Goal: Task Accomplishment & Management: Use online tool/utility

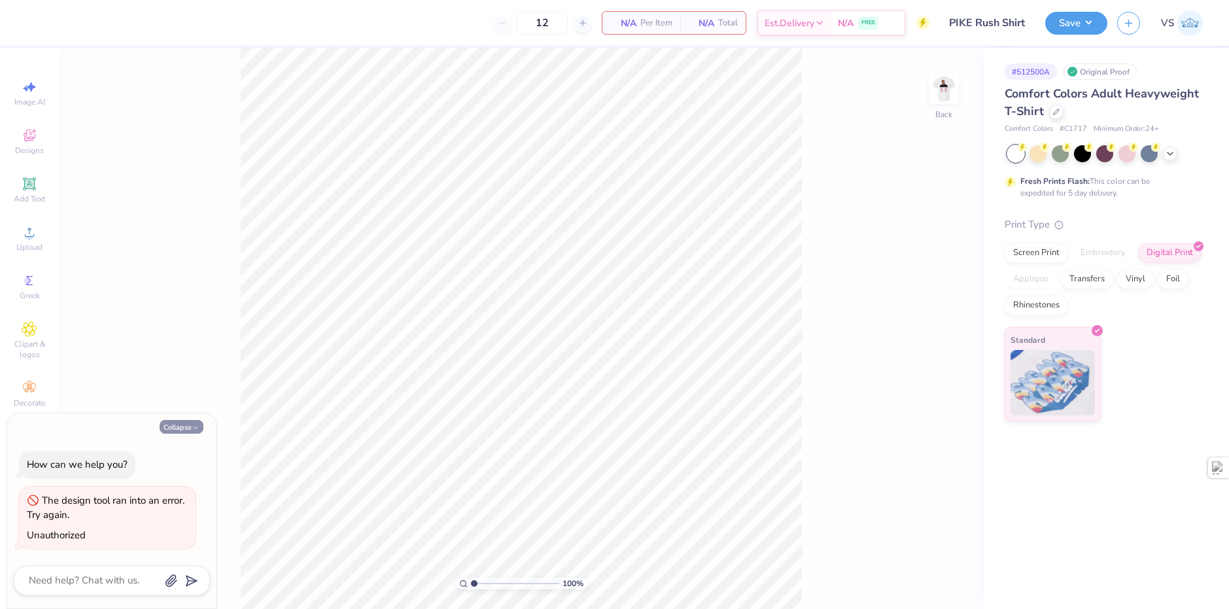
click at [196, 425] on icon "button" at bounding box center [196, 428] width 8 height 8
type textarea "x"
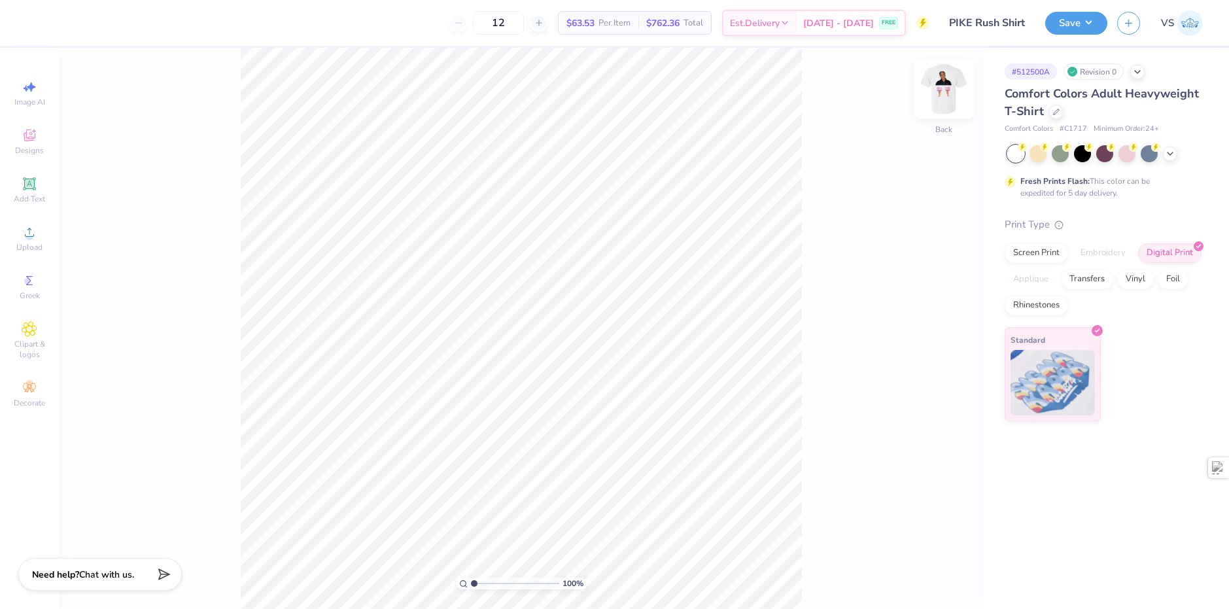
click at [936, 92] on img at bounding box center [944, 89] width 52 height 52
click at [942, 90] on img at bounding box center [944, 89] width 52 height 52
click at [932, 97] on img at bounding box center [944, 89] width 52 height 52
click at [936, 92] on img at bounding box center [944, 89] width 52 height 52
click at [942, 94] on img at bounding box center [944, 89] width 52 height 52
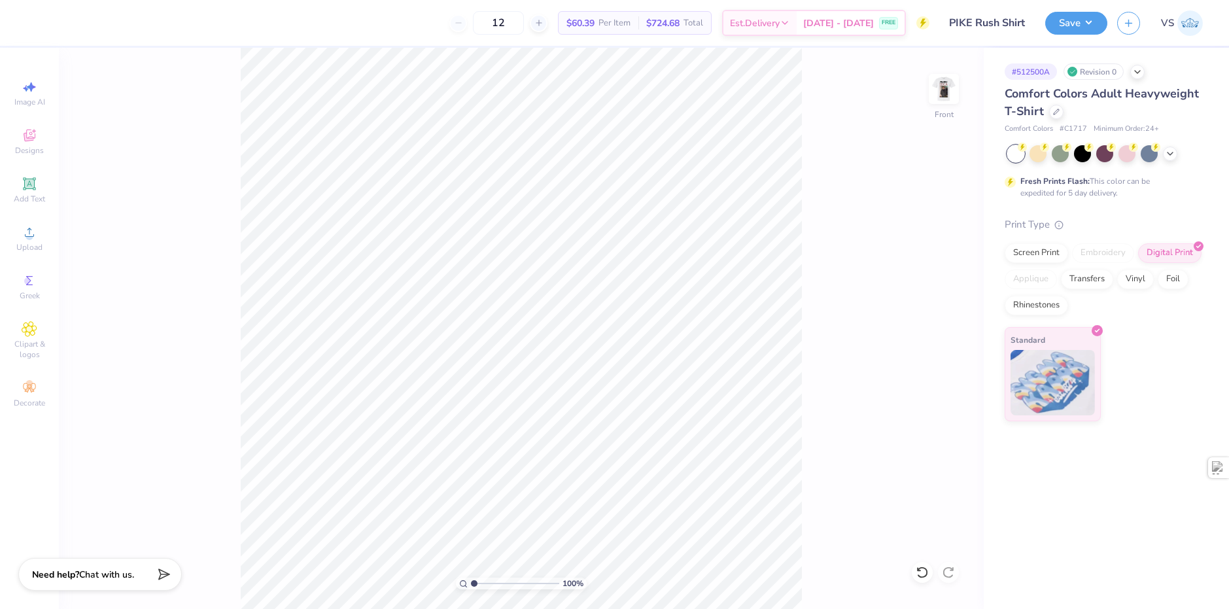
click at [942, 94] on img at bounding box center [944, 89] width 26 height 26
click at [1063, 31] on button "Save" at bounding box center [1077, 21] width 62 height 23
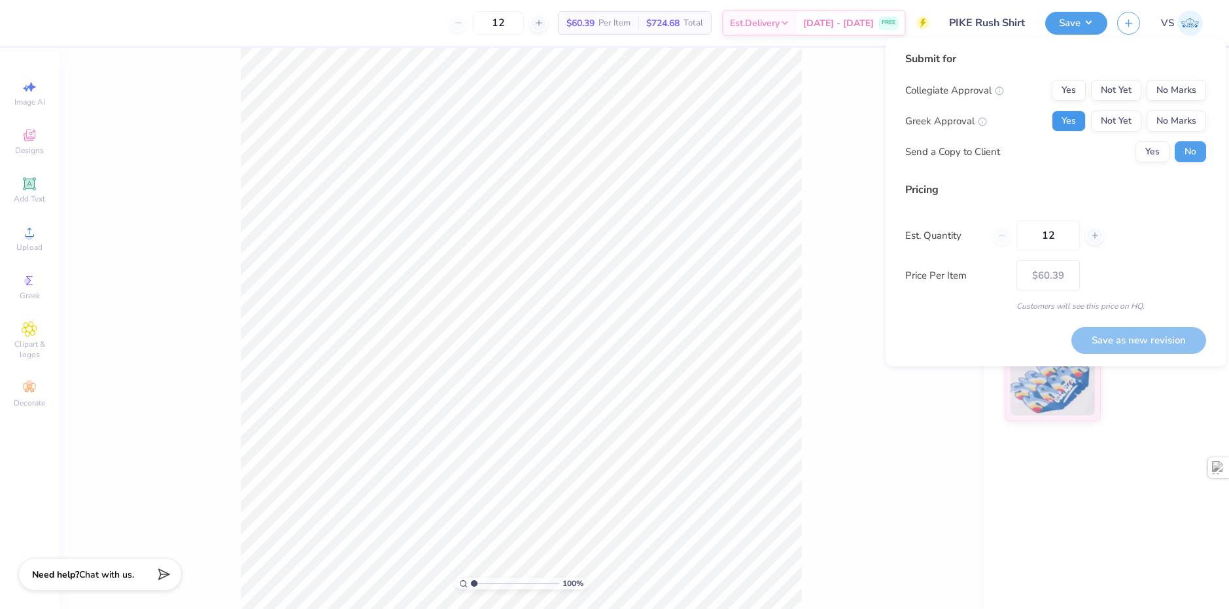
click at [1074, 124] on button "Yes" at bounding box center [1069, 121] width 34 height 21
click at [1176, 96] on button "No Marks" at bounding box center [1177, 90] width 60 height 21
drag, startPoint x: 1058, startPoint y: 235, endPoint x: 1029, endPoint y: 236, distance: 29.4
click at [1029, 236] on input "12" at bounding box center [1048, 235] width 63 height 30
type input "25"
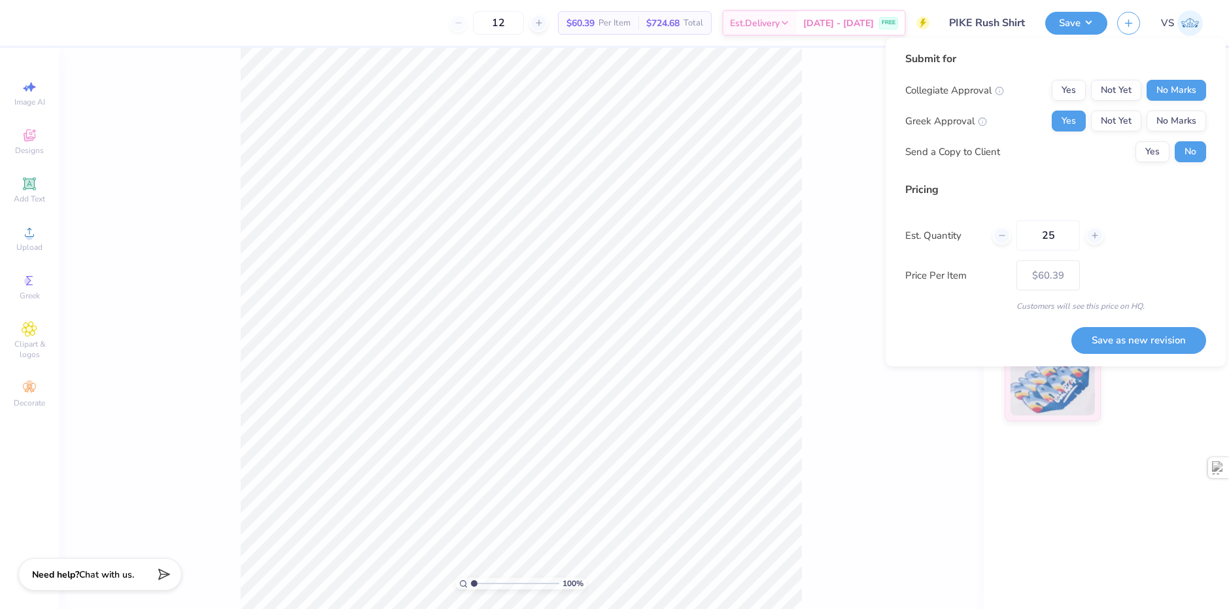
click at [1131, 248] on div "Est. Quantity 25" at bounding box center [1056, 235] width 301 height 30
type input "25"
click at [1130, 339] on button "Save as new revision" at bounding box center [1139, 340] width 135 height 27
type input "$54.19"
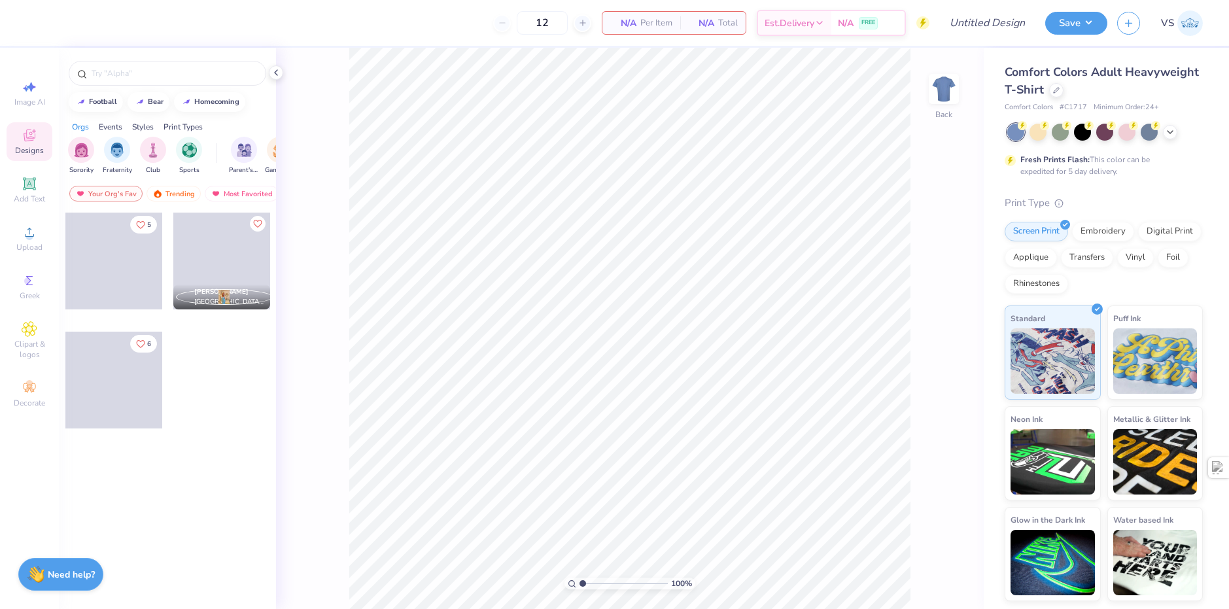
click at [1061, 98] on div "Comfort Colors Adult Heavyweight T-Shirt" at bounding box center [1104, 80] width 198 height 35
click at [1060, 98] on div "Comfort Colors Adult Heavyweight T-Shirt" at bounding box center [1104, 80] width 198 height 35
click at [1047, 88] on div "Comfort Colors Adult Heavyweight T-Shirt" at bounding box center [1104, 80] width 198 height 35
click at [1060, 88] on div at bounding box center [1056, 89] width 14 height 14
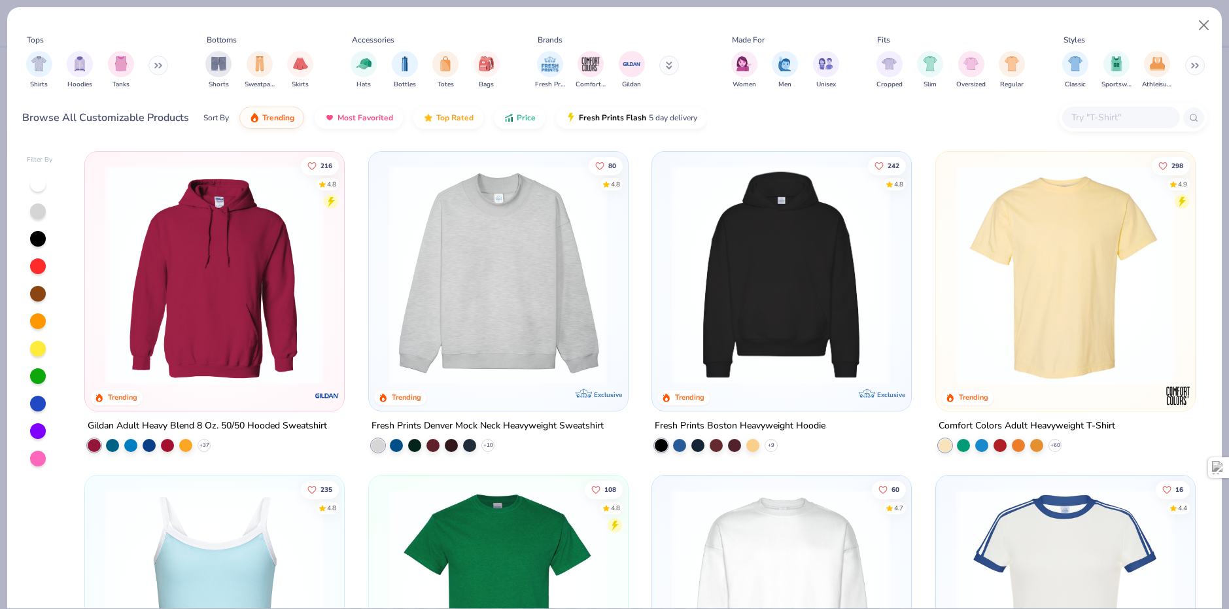
scroll to position [65, 0]
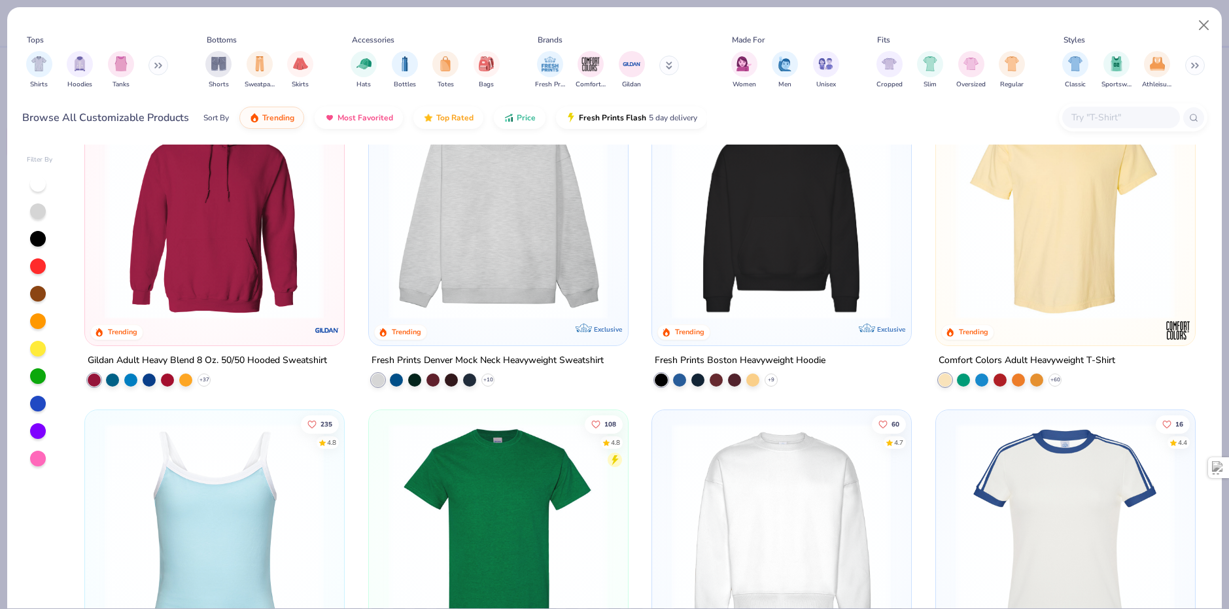
click at [783, 222] on img at bounding box center [781, 209] width 232 height 220
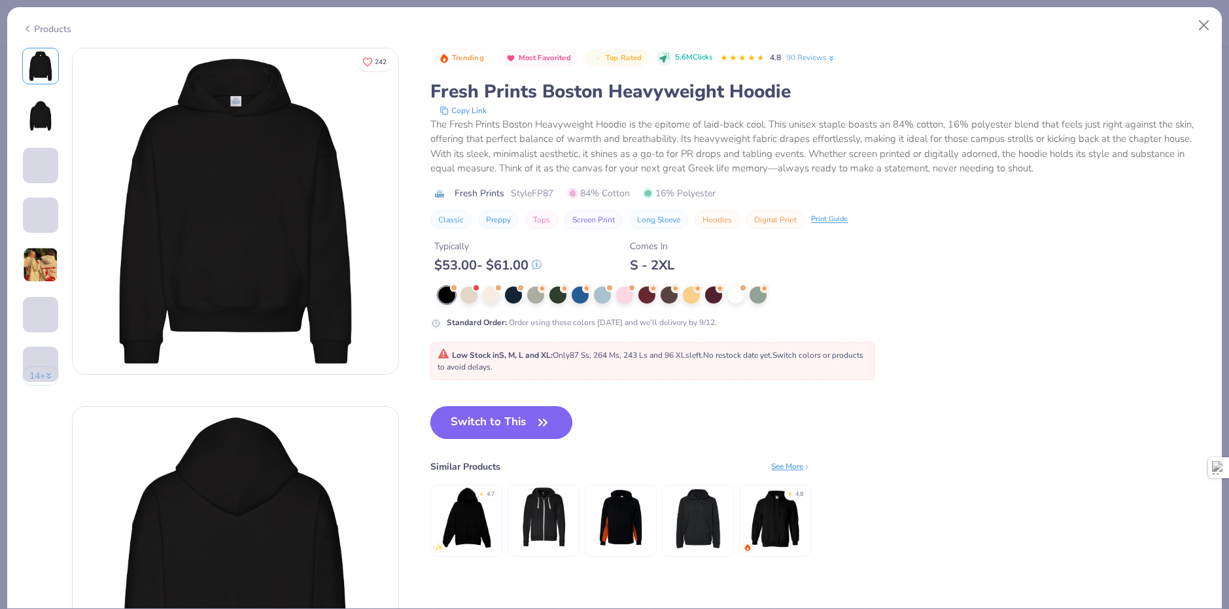
click at [513, 423] on button "Switch to This" at bounding box center [502, 422] width 142 height 33
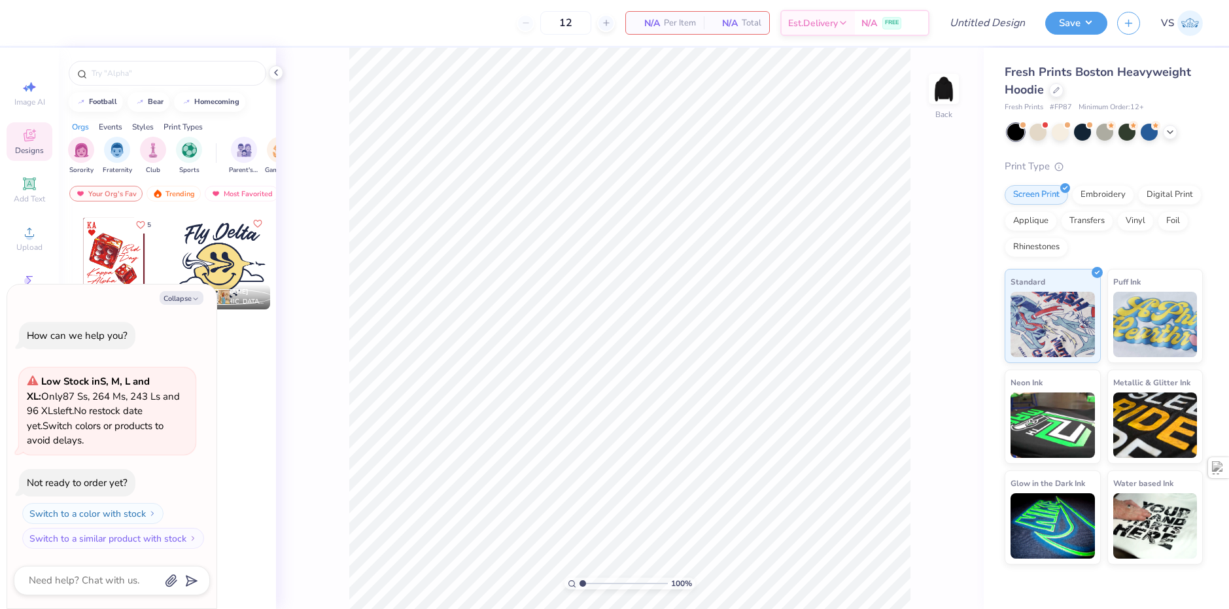
click at [205, 297] on div "Collapse" at bounding box center [112, 298] width 196 height 14
click at [202, 298] on button "Collapse" at bounding box center [182, 298] width 44 height 14
type textarea "x"
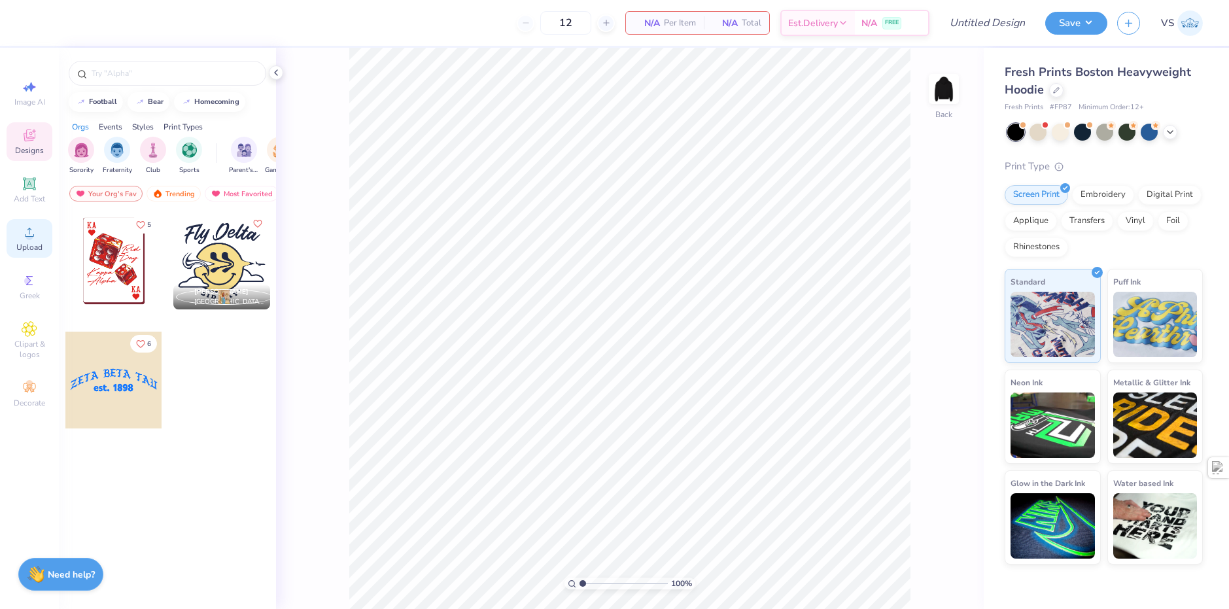
click at [33, 241] on div "Upload" at bounding box center [30, 238] width 46 height 39
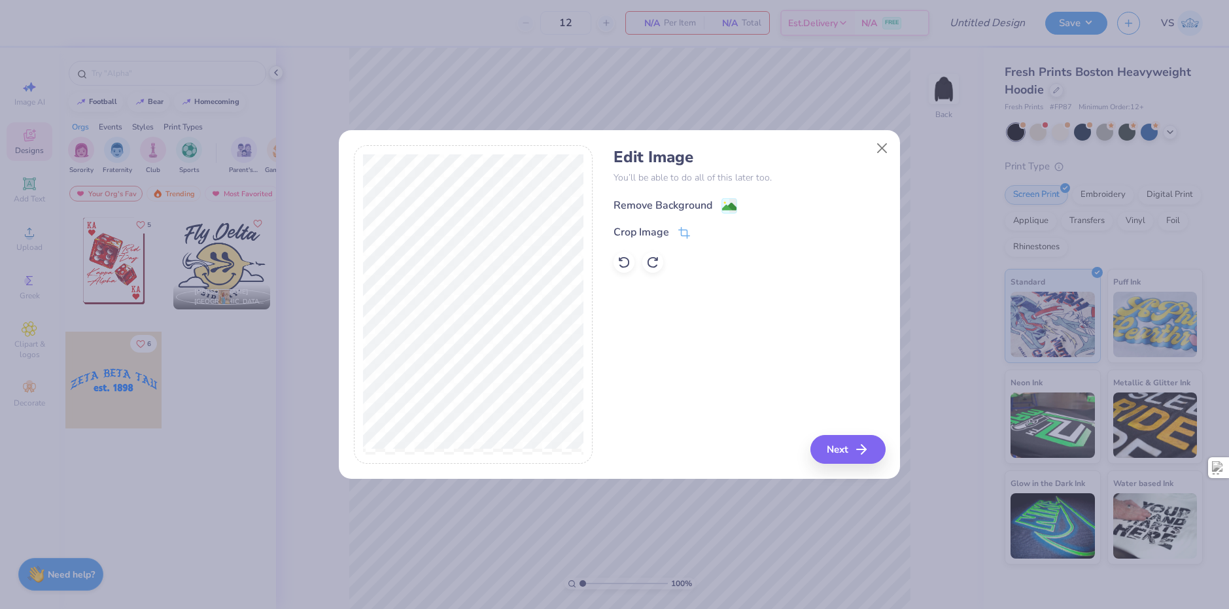
click at [671, 201] on div "Remove Background" at bounding box center [663, 206] width 99 height 16
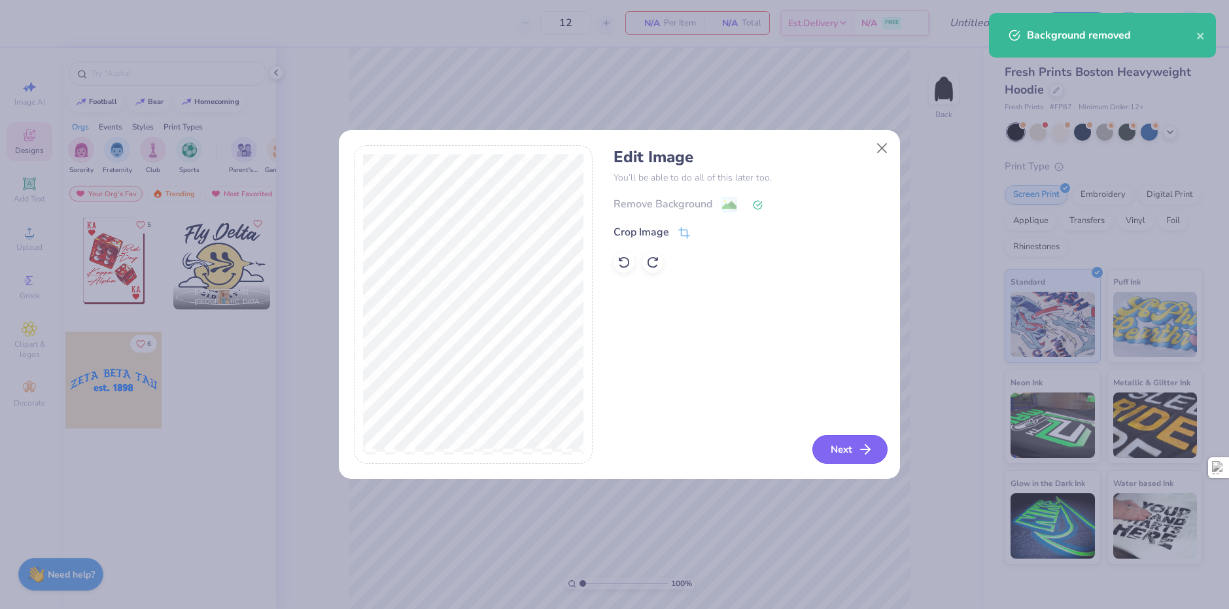
click at [829, 444] on button "Next" at bounding box center [850, 449] width 75 height 29
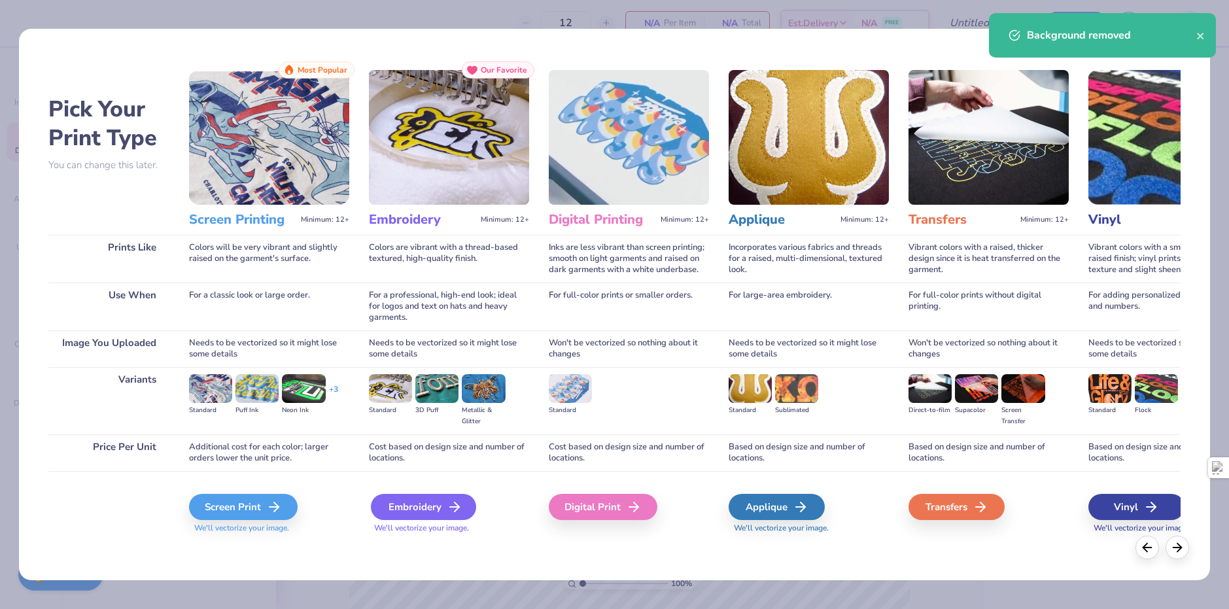
click at [402, 502] on div "Embroidery" at bounding box center [423, 507] width 105 height 26
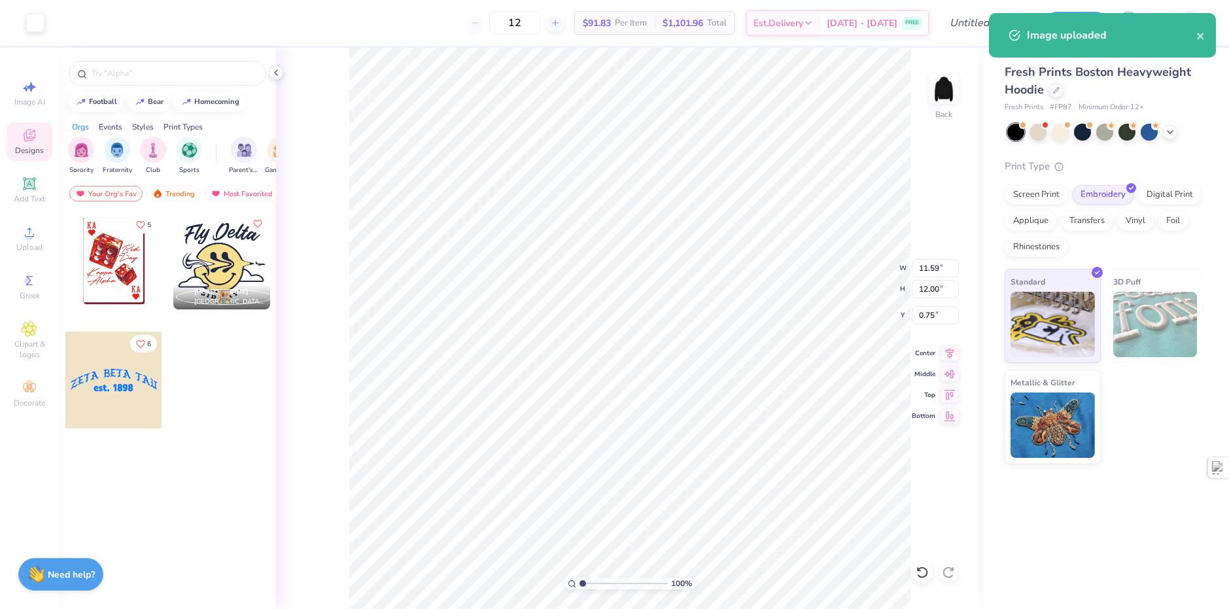
type input "8.20"
type input "8.49"
type input "2.00"
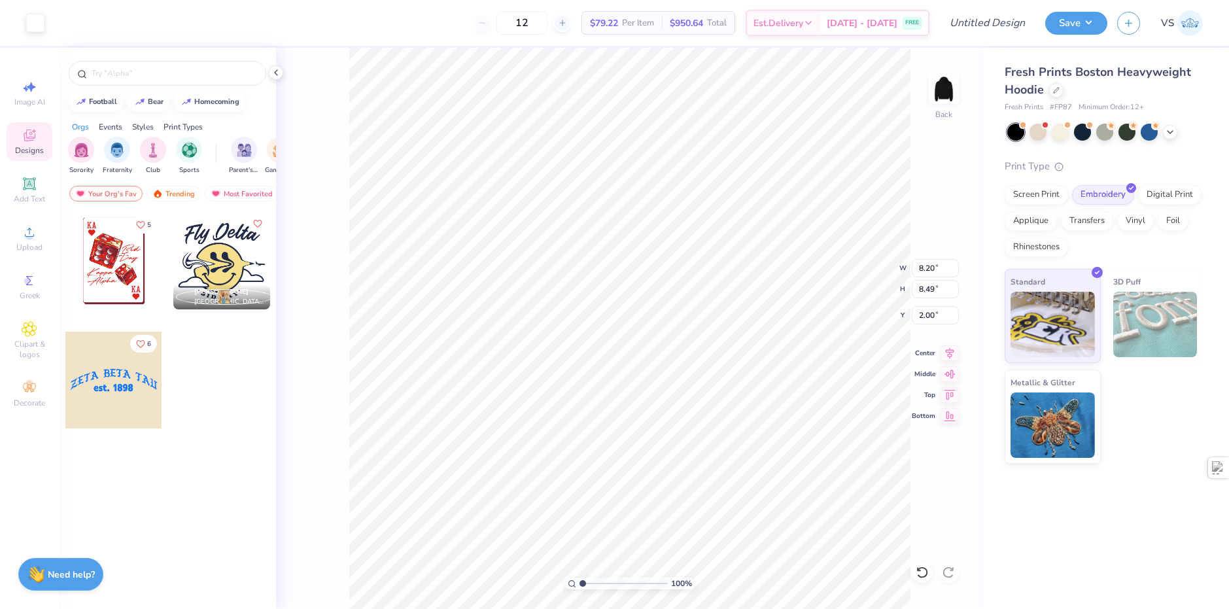
type input "3.42"
type input "3.53"
type input "3.00"
type input "1.10522621487156"
type textarea "x"
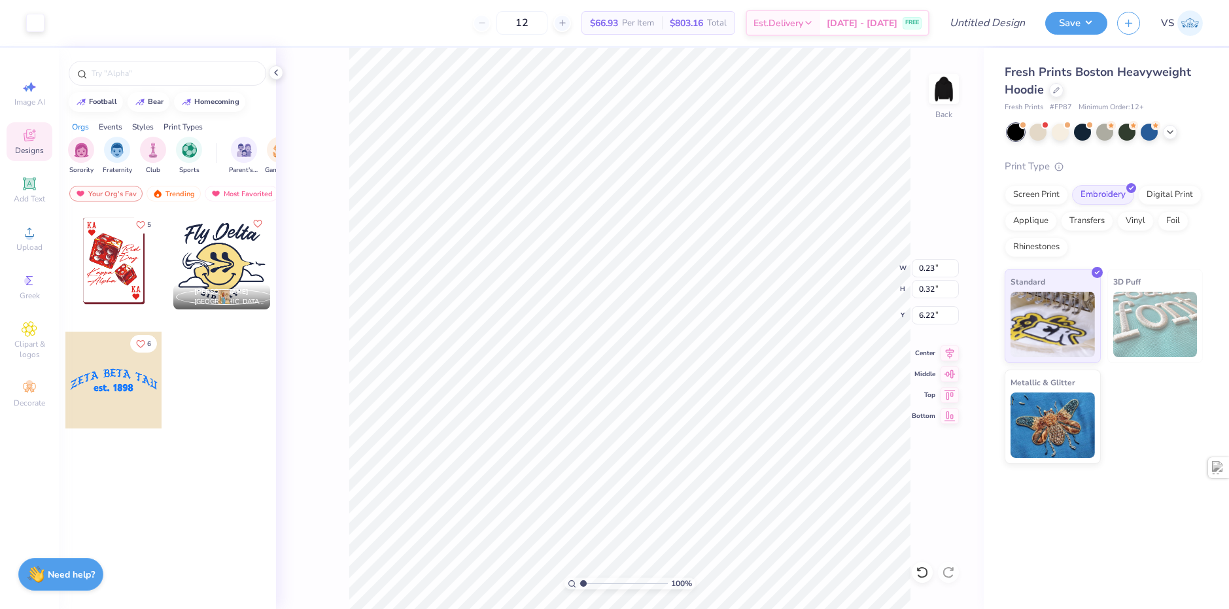
type input "1.10522621487156"
type textarea "x"
type input "1.22152498603932"
type textarea "x"
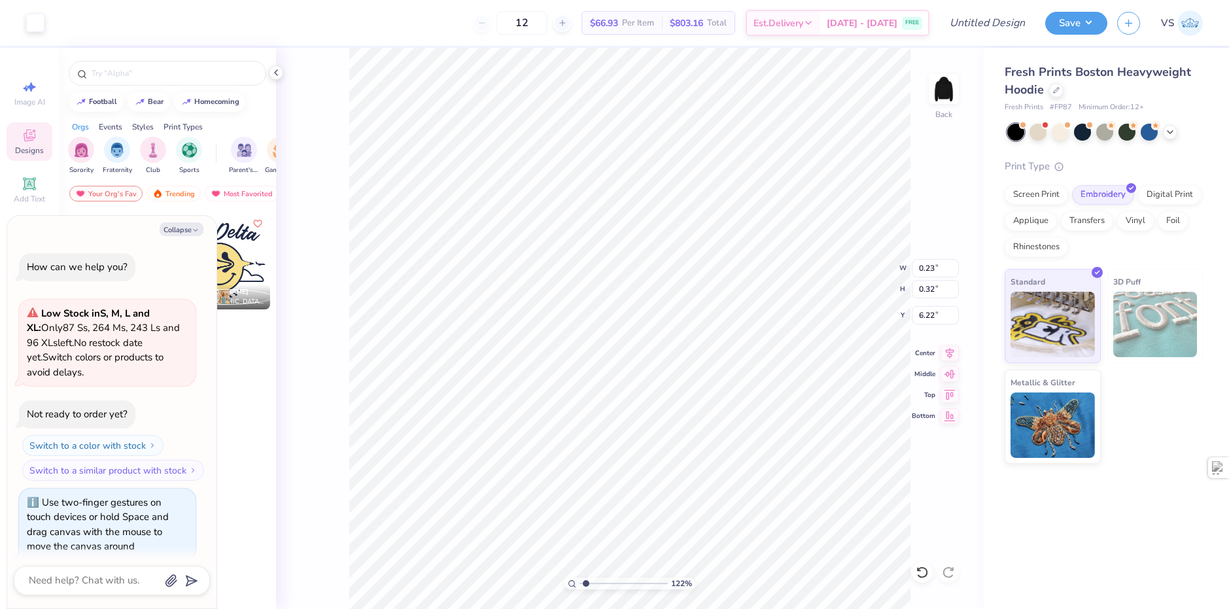
scroll to position [12, 0]
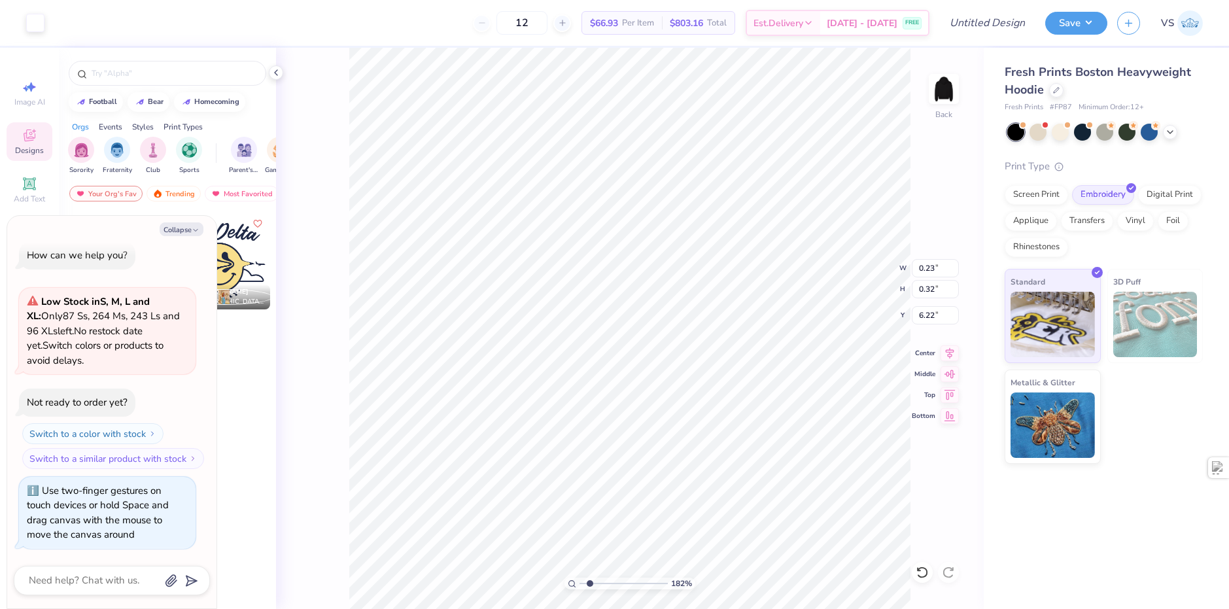
type input "1.82266588284093"
type textarea "x"
type input "1.82266588284093"
type textarea "x"
type input "1.82266588284093"
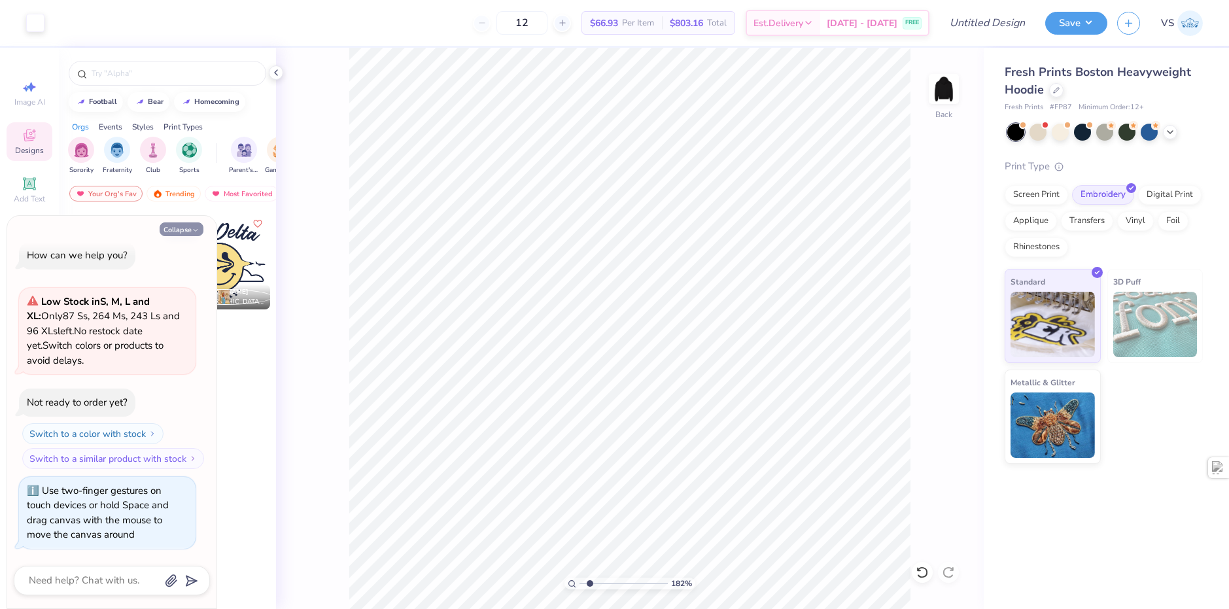
click at [202, 226] on button "Collapse" at bounding box center [182, 229] width 44 height 14
type textarea "x"
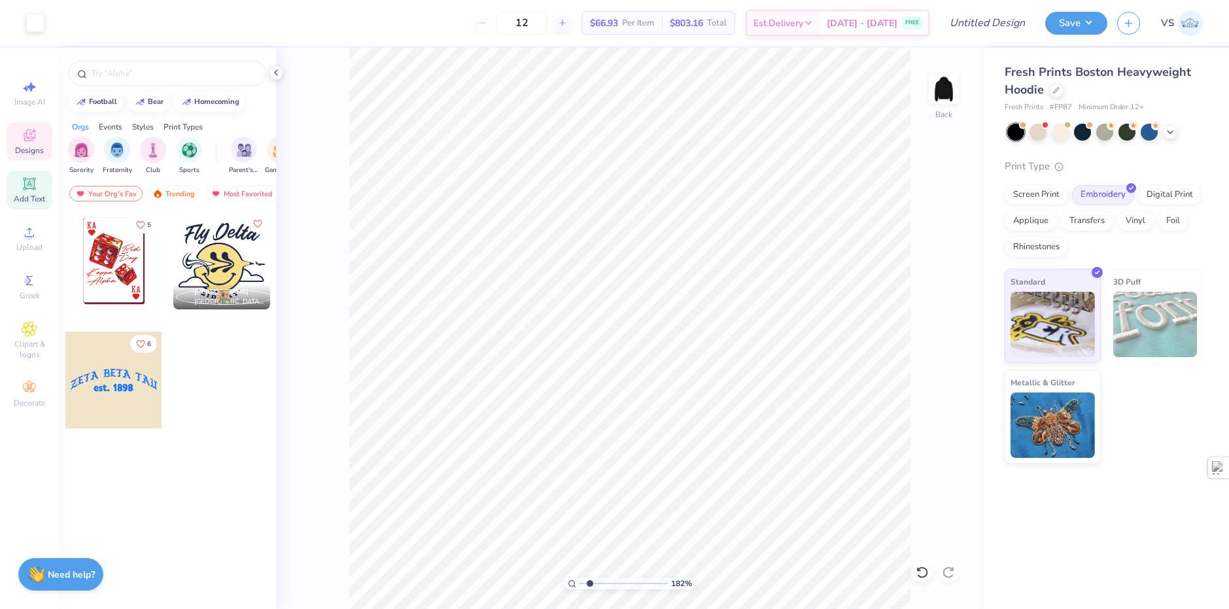
click at [28, 196] on span "Add Text" at bounding box center [29, 199] width 31 height 10
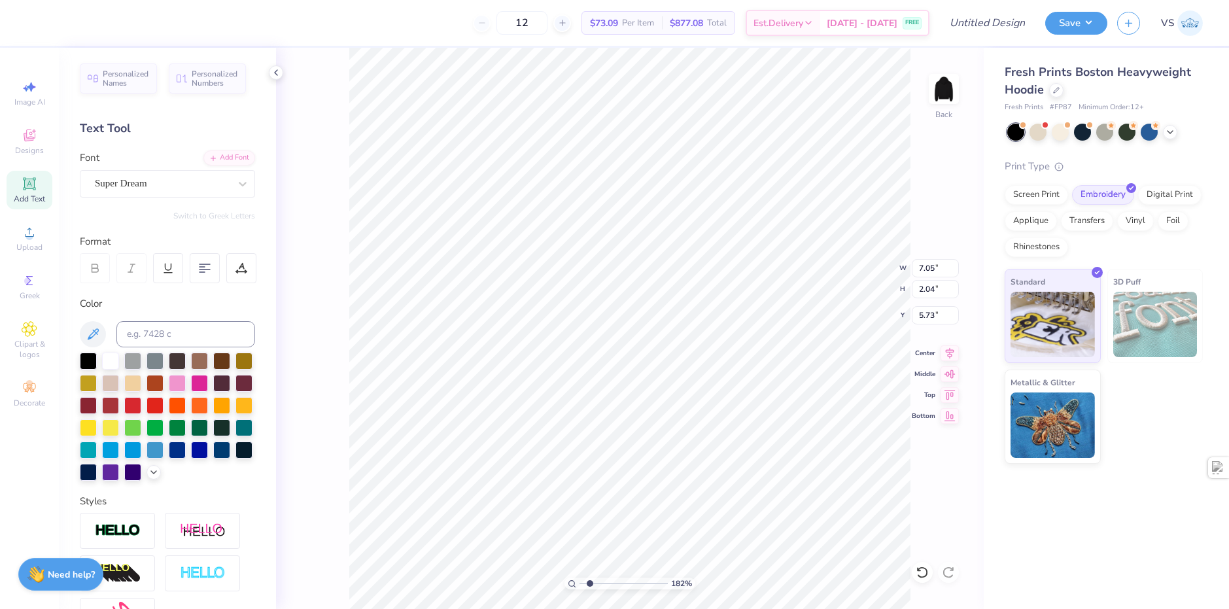
scroll to position [11, 2]
type input "1.82266588284093"
type textarea "N"
type input "1.82266588284093"
type textarea "NU"
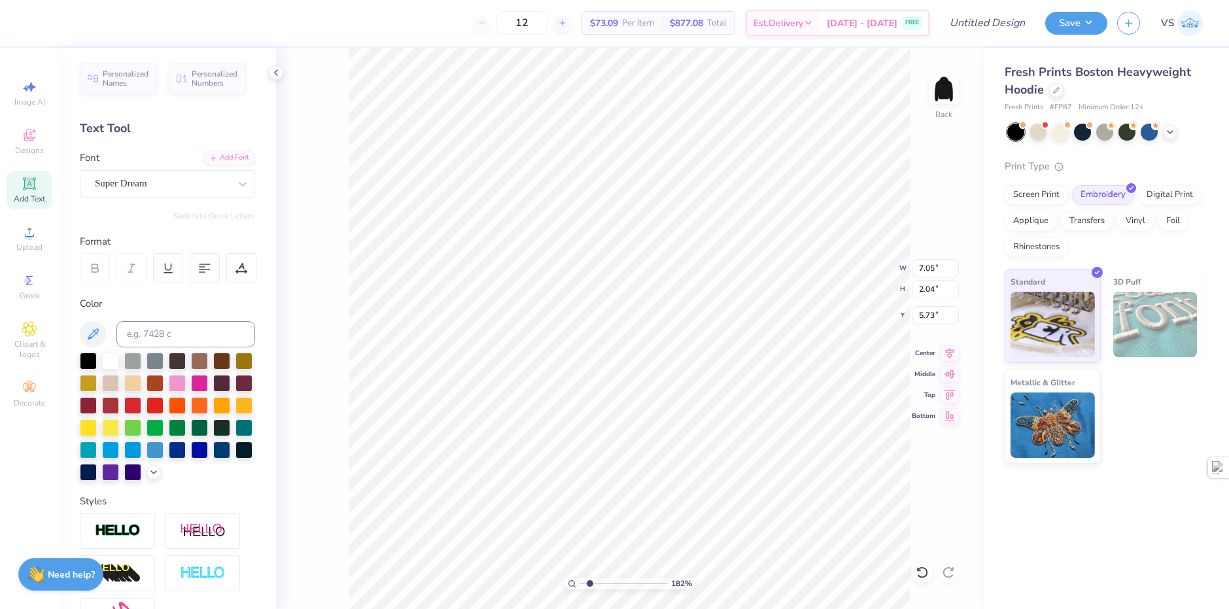
type input "1.82266588284093"
type textarea "NU"
type input "1.82266588284093"
type textarea "NU S"
type input "1.82266588284093"
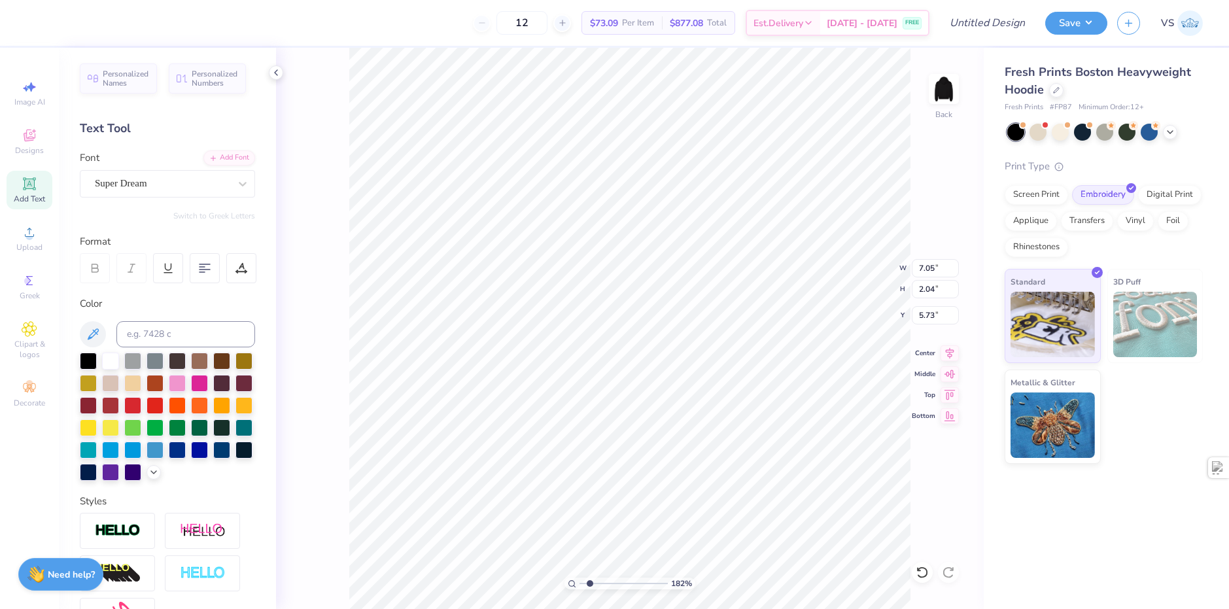
type textarea "NU SI"
type input "1.82266588284093"
type textarea "NU SIG"
type input "1.82266588284093"
type textarea "NU SIGS"
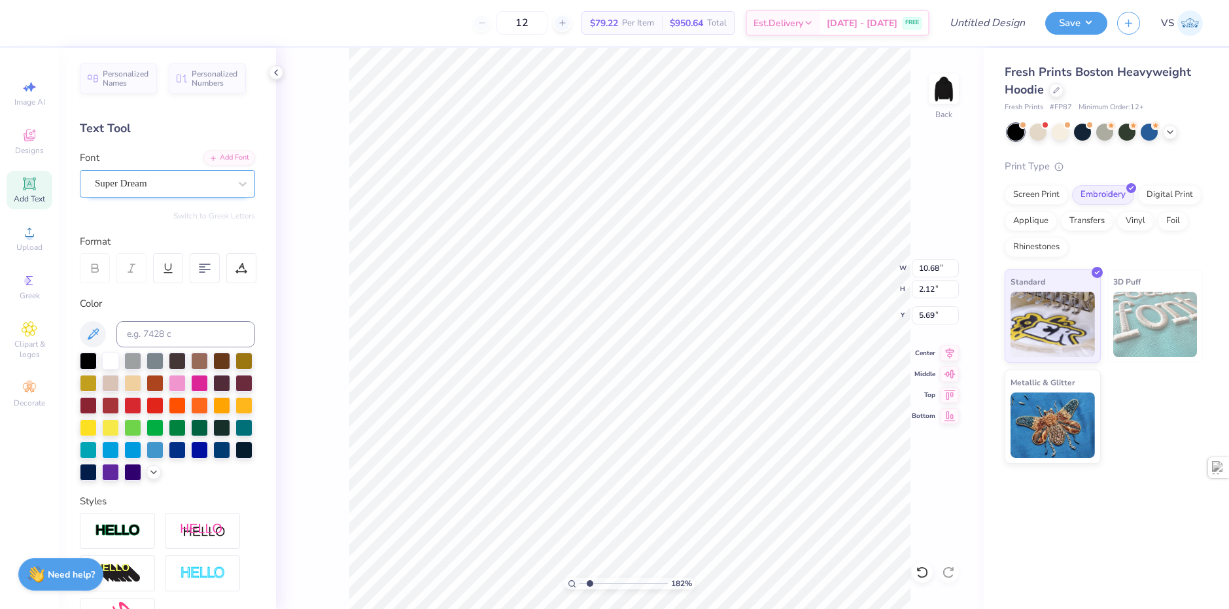
click at [219, 179] on div "Super Dream" at bounding box center [162, 183] width 137 height 20
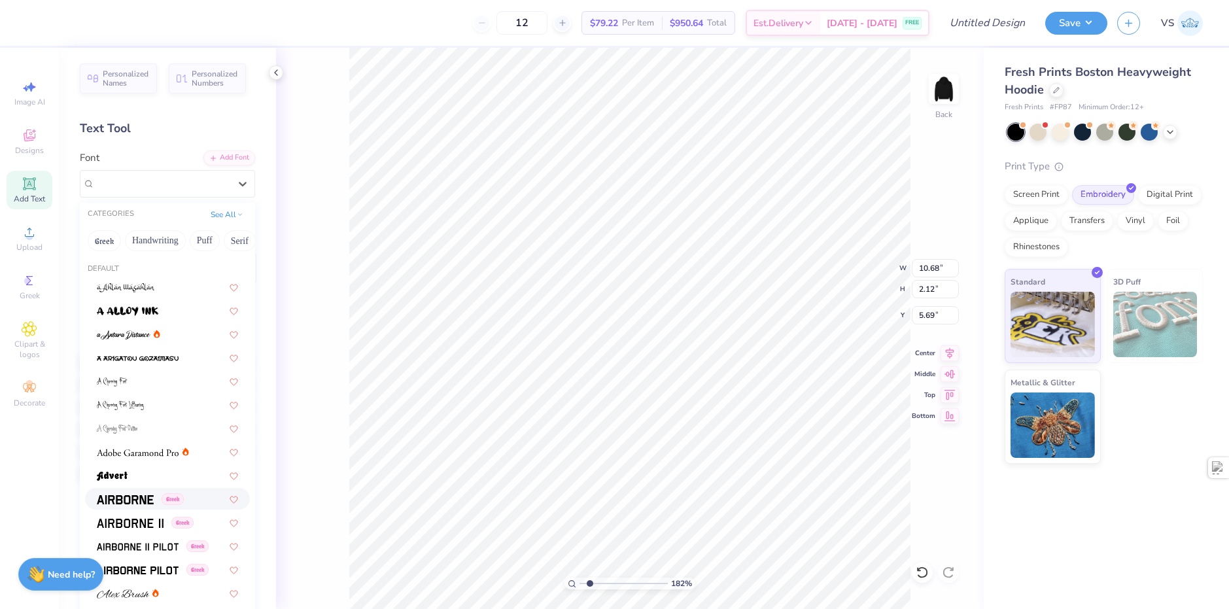
click at [118, 489] on div "Greek" at bounding box center [167, 499] width 165 height 22
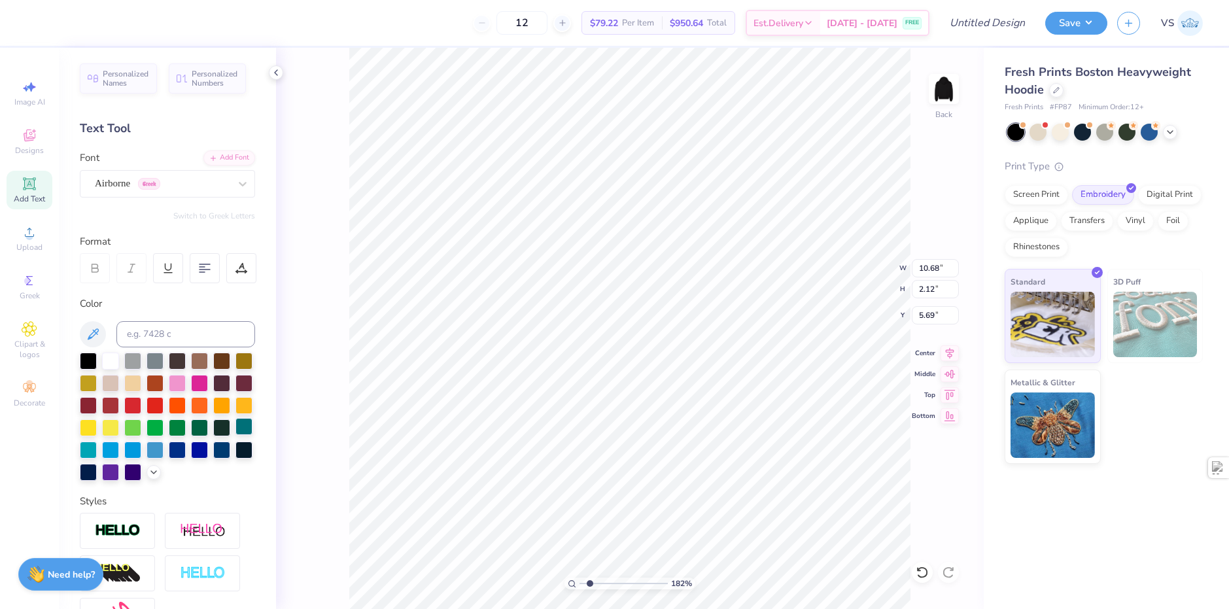
type input "1.82266588284093"
type input "10.54"
type input "2.13"
type input "5.68"
type input "1.82266588284093"
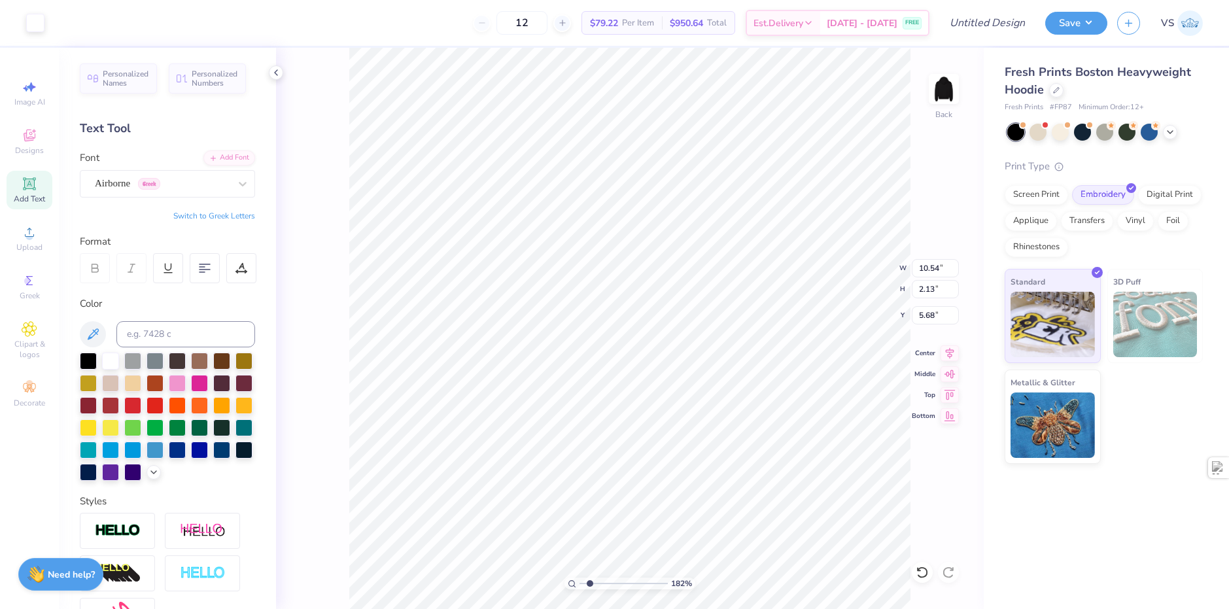
type input "6.44"
type input "1.82266588284093"
type input "4.69"
type input "0.95"
type input "7.63"
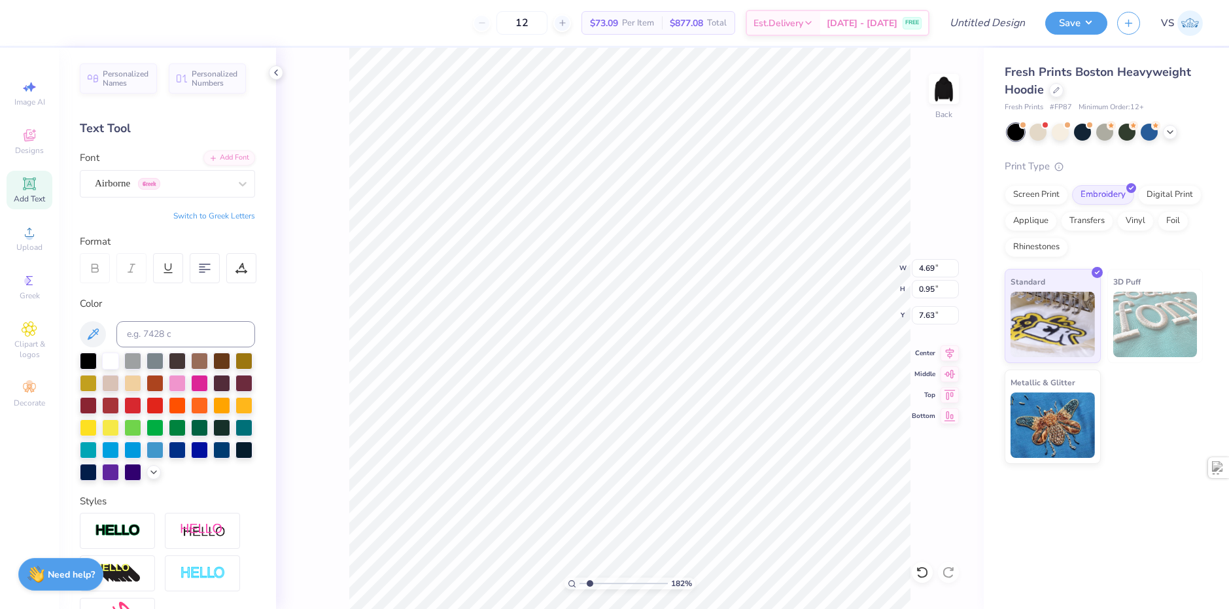
type input "1.82266588284093"
type input "3.92"
type input "0.79"
type input "7.78"
type input "1.82266588284093"
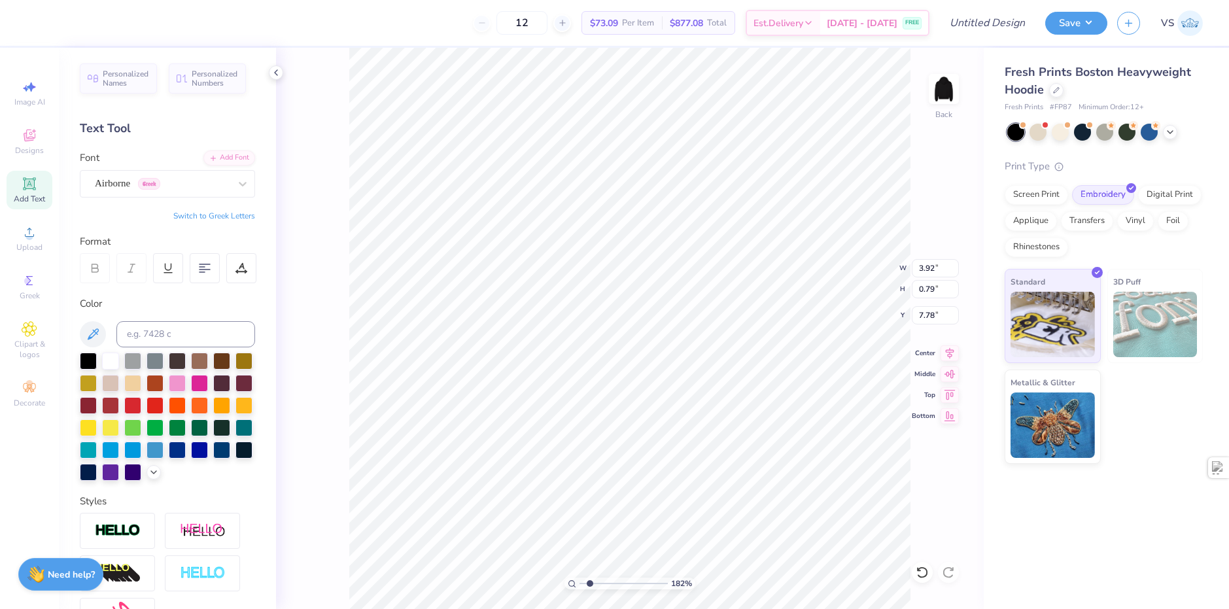
type input "6.35"
type input "1.82266588284093"
type input "3.19"
type input "0.65"
type input "6.50"
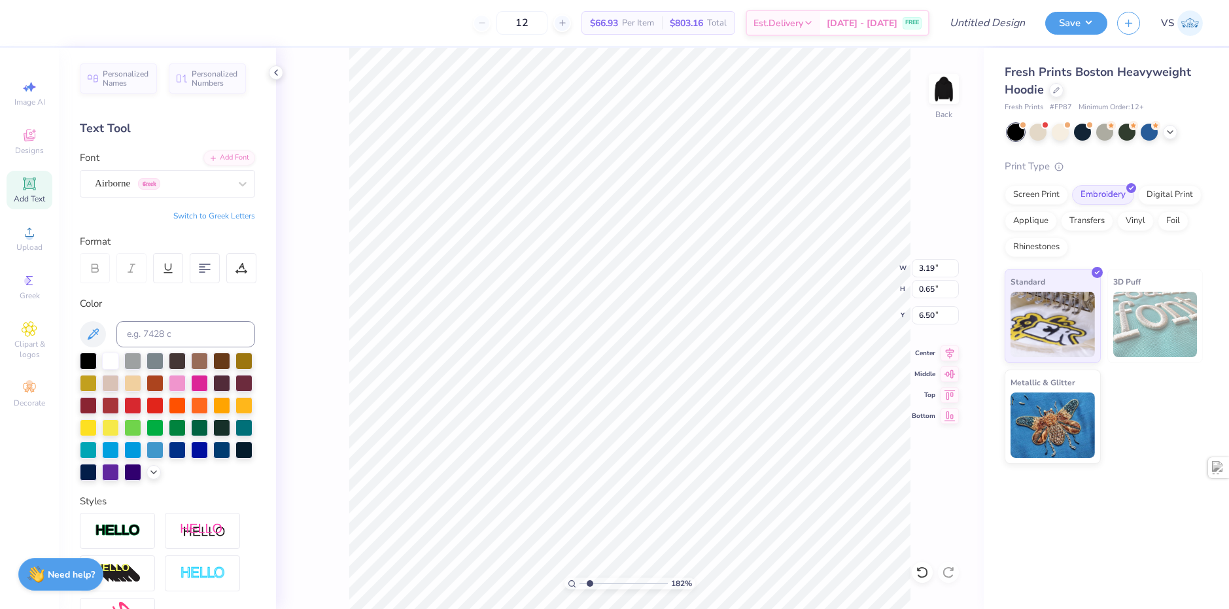
type input "1.82266588284093"
type input "6.28"
type input "1.35006143669128"
type input "6.43"
type input "1"
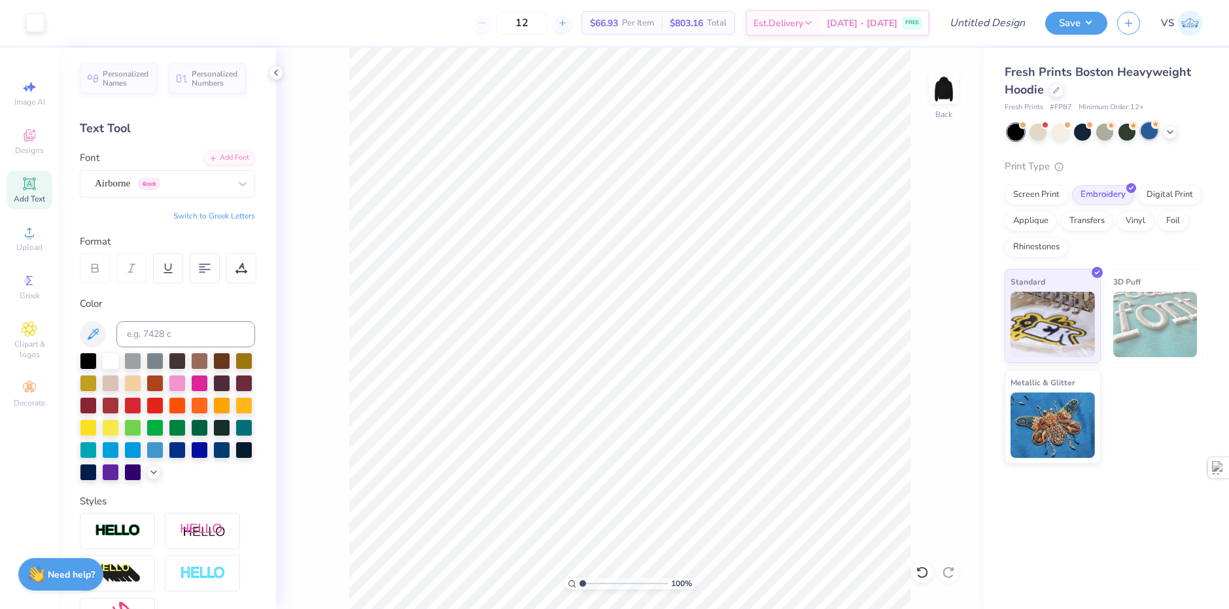
click at [1148, 132] on div at bounding box center [1149, 130] width 17 height 17
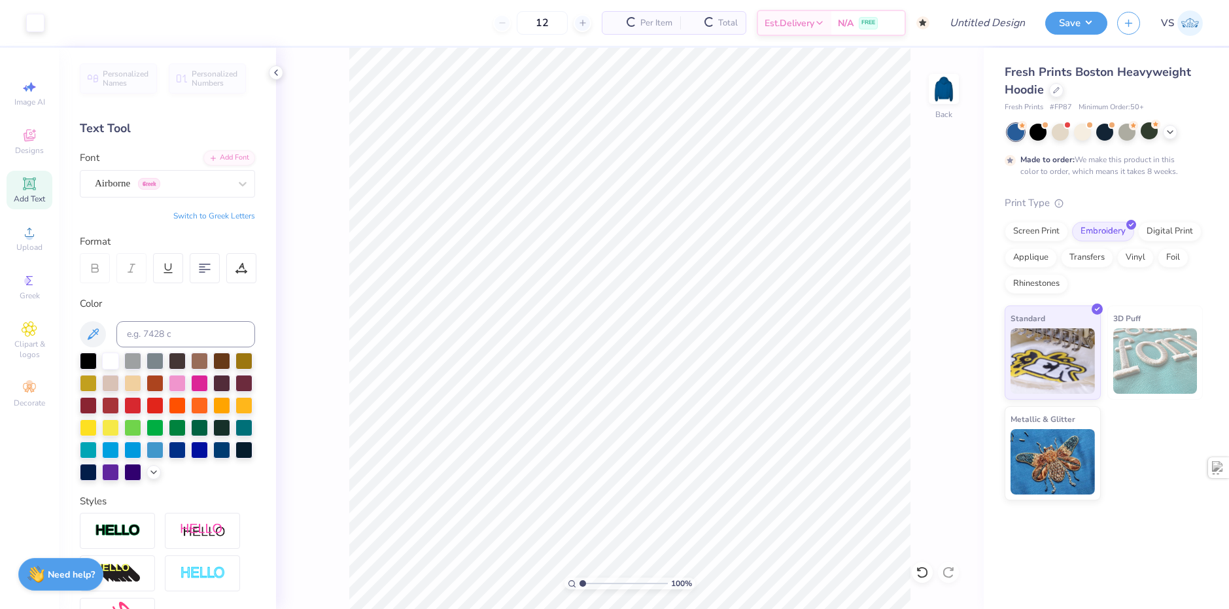
type input "50"
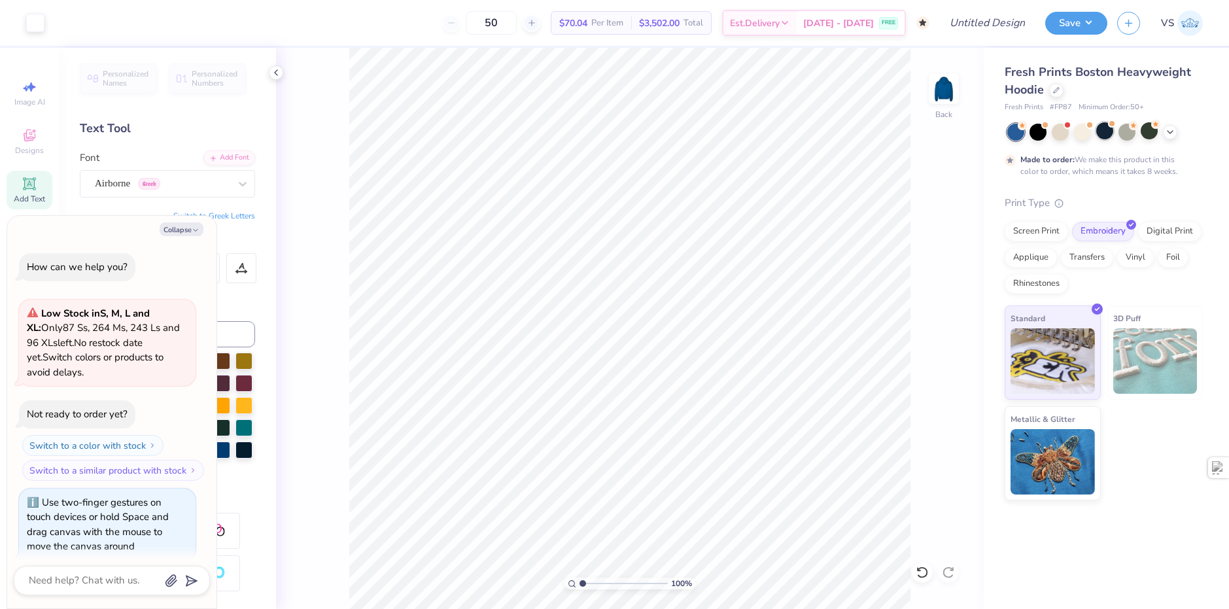
scroll to position [120, 0]
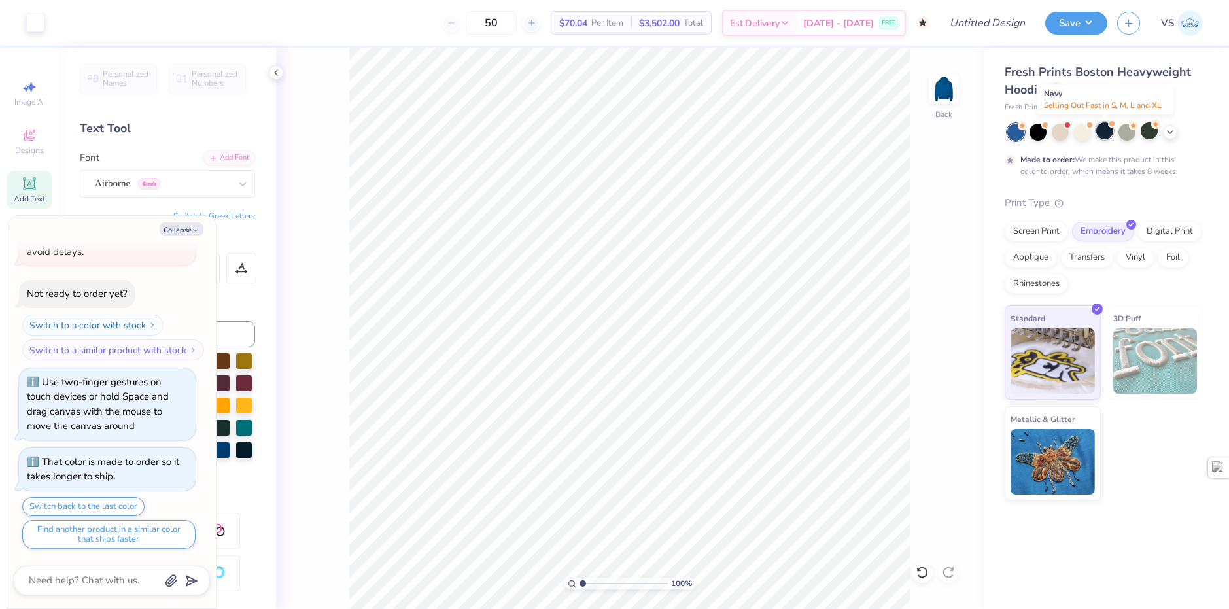
click at [1105, 135] on div at bounding box center [1105, 130] width 17 height 17
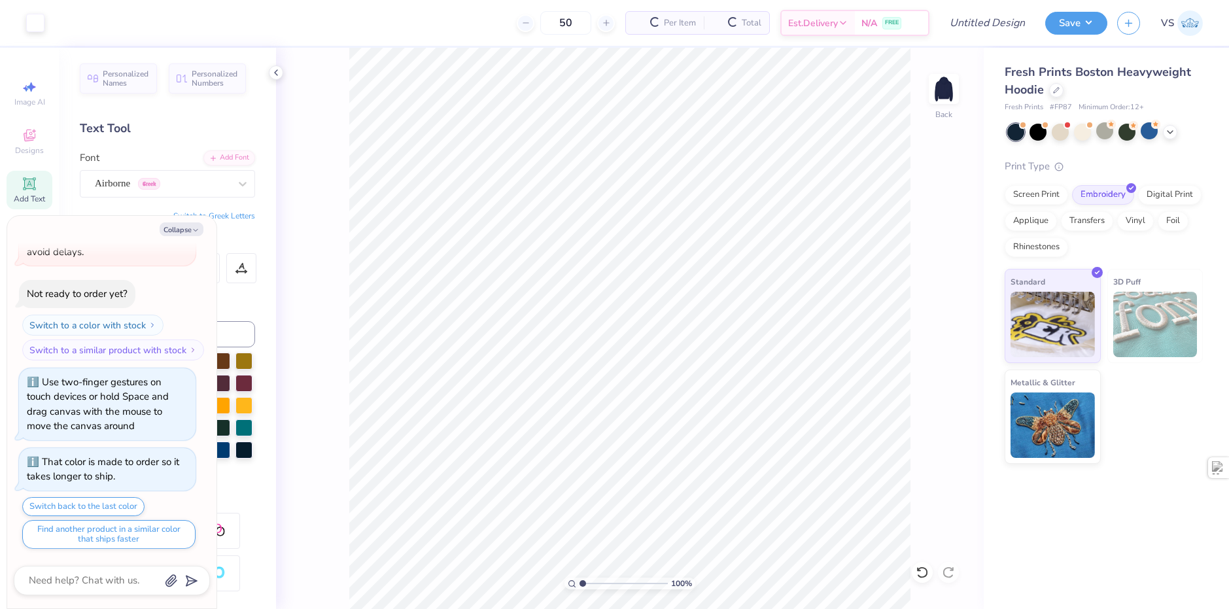
scroll to position [400, 0]
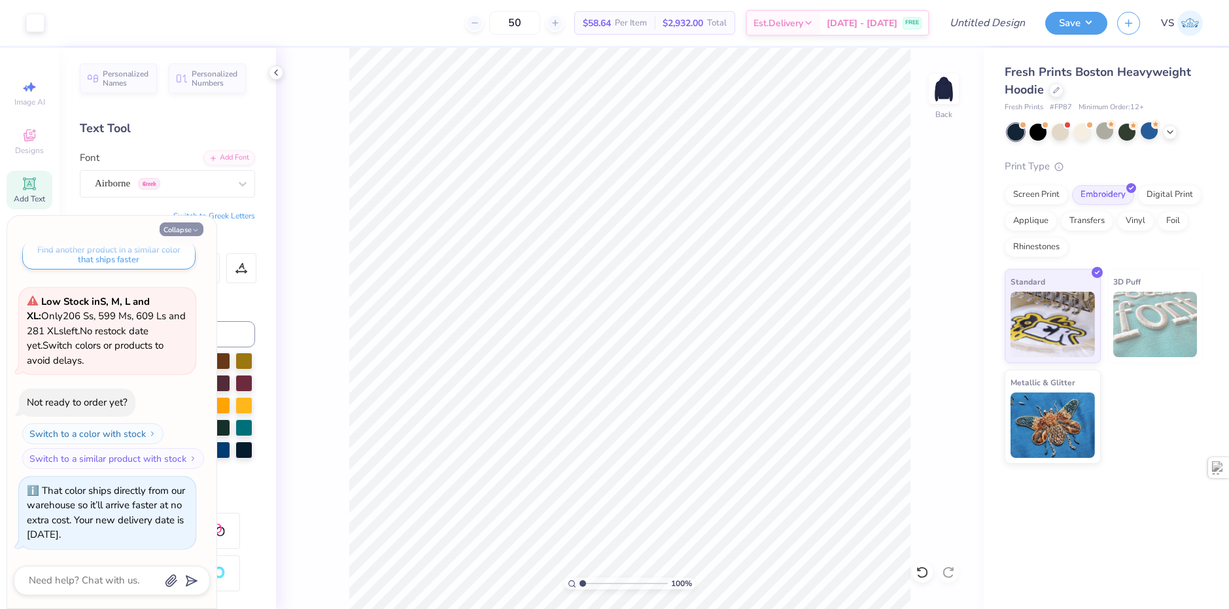
click at [183, 234] on button "Collapse" at bounding box center [182, 229] width 44 height 14
type textarea "x"
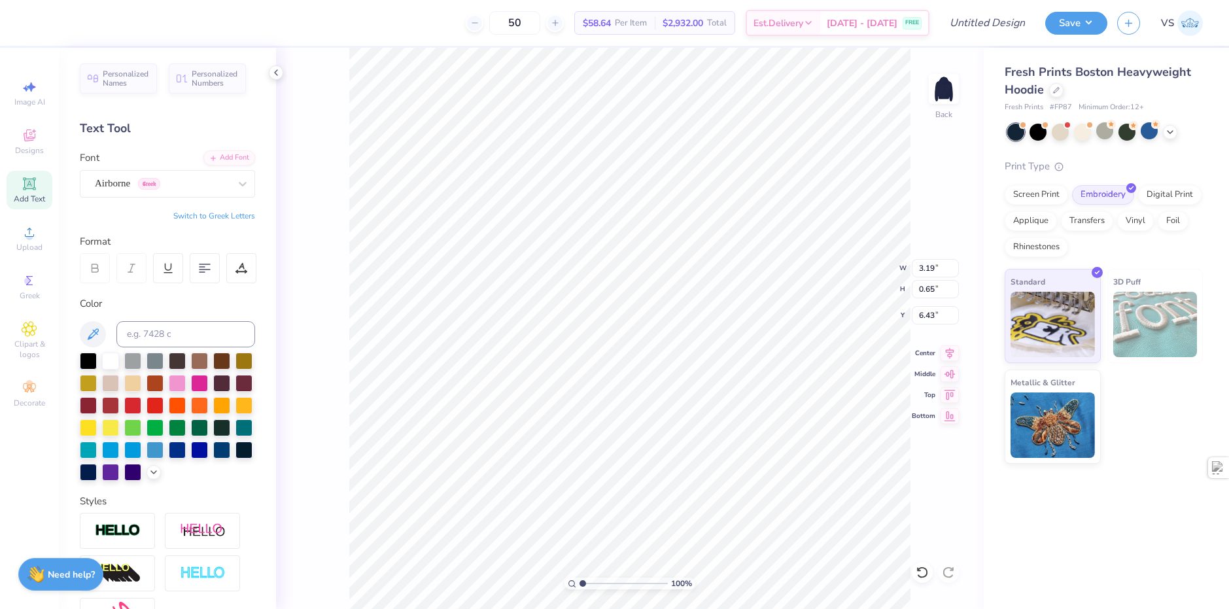
scroll to position [11, 1]
type textarea "SIG NU"
